Goal: Communication & Community: Answer question/provide support

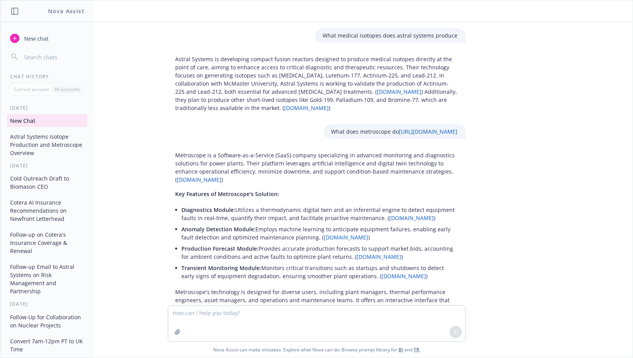
scroll to position [999, 0]
